Goal: Information Seeking & Learning: Check status

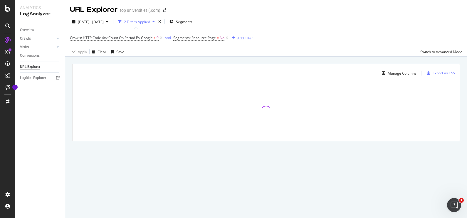
click at [255, 103] on div at bounding box center [265, 111] width 387 height 59
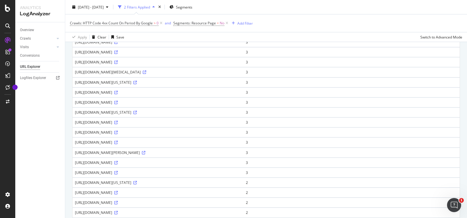
scroll to position [160, 0]
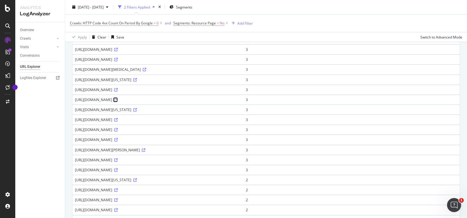
click at [118, 102] on icon at bounding box center [116, 100] width 4 height 4
click at [118, 141] on icon at bounding box center [116, 140] width 4 height 4
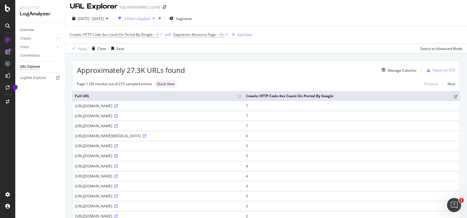
scroll to position [0, 0]
